Goal: Contribute content

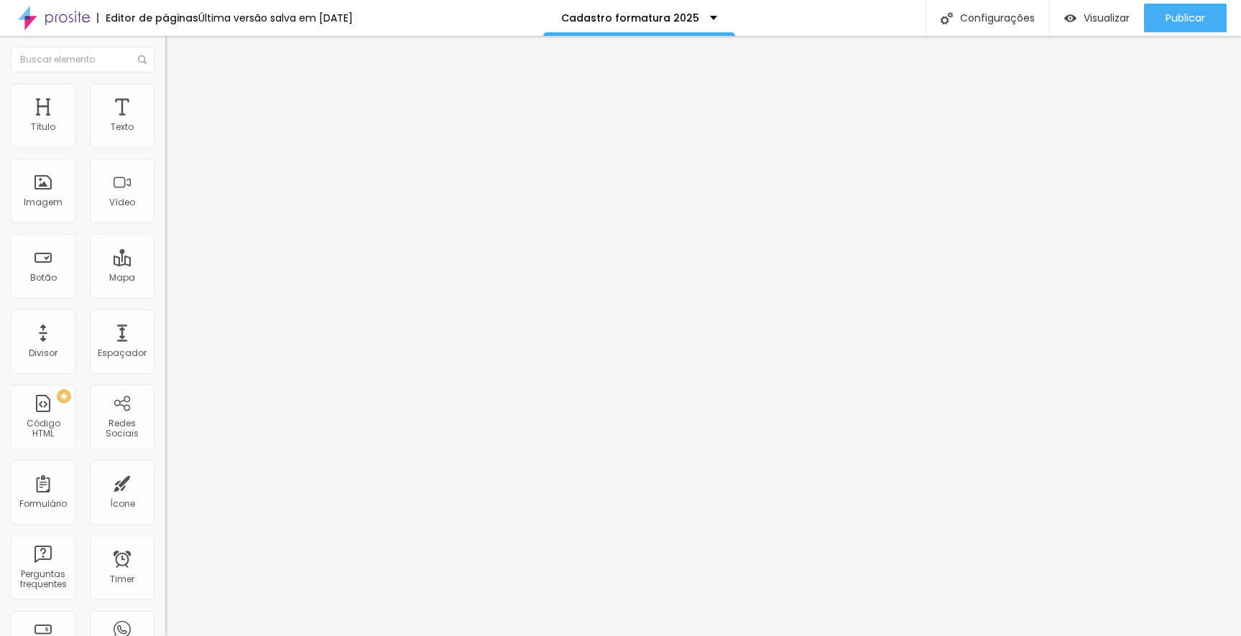
click at [165, 145] on img at bounding box center [169, 149] width 9 height 9
drag, startPoint x: 465, startPoint y: 447, endPoint x: 414, endPoint y: 447, distance: 50.3
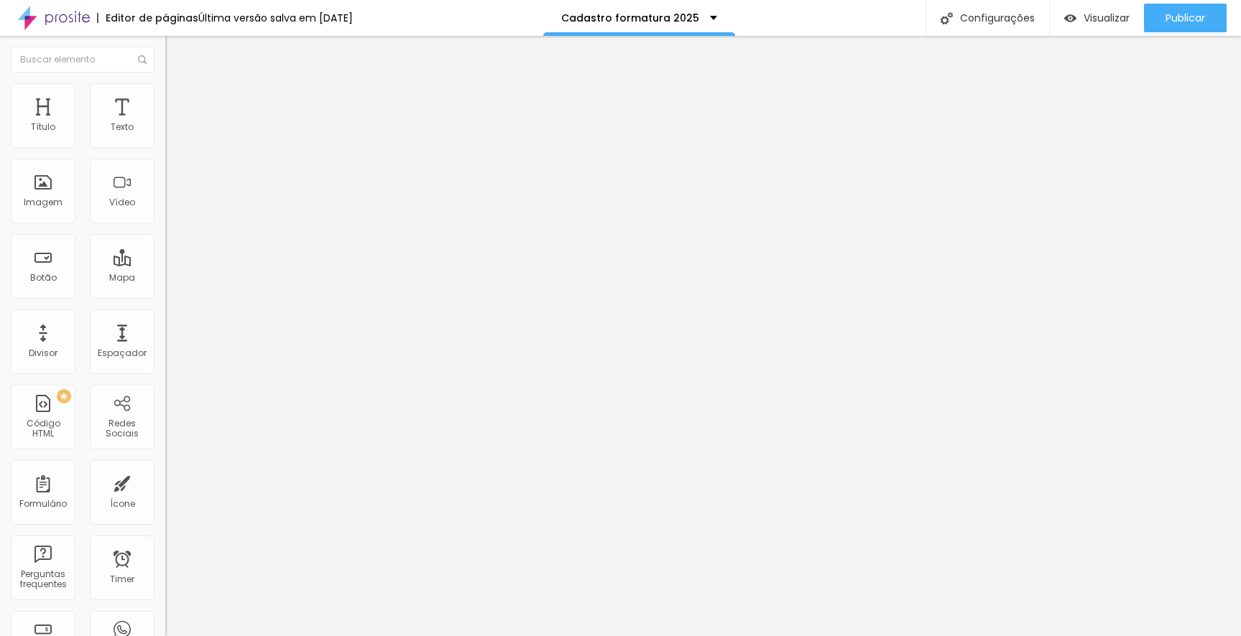
type input "[PERSON_NAME]"
click at [1190, 19] on span "Publicar" at bounding box center [1185, 17] width 40 height 11
